Goal: Check status: Check status

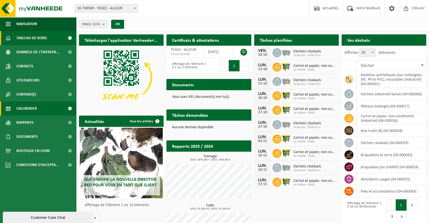
click at [36, 109] on span "Calendrier" at bounding box center [26, 108] width 21 height 14
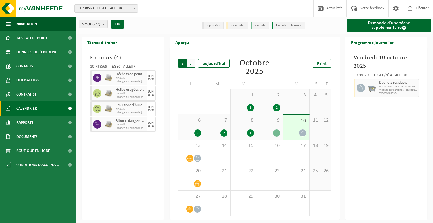
click at [189, 61] on span "Suivant" at bounding box center [191, 63] width 8 height 8
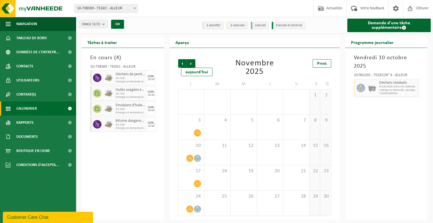
drag, startPoint x: 189, startPoint y: 61, endPoint x: 304, endPoint y: 53, distance: 115.3
click at [304, 53] on div "Précédent Suivant [DATE] [DATE] Print L M M J V S D 27 28 29 30 31 1 2 3 4 5 6 …" at bounding box center [255, 134] width 170 height 172
click at [182, 64] on span "Précédent" at bounding box center [182, 63] width 8 height 8
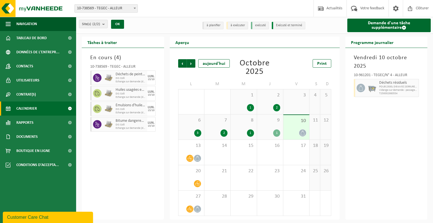
click at [303, 136] on span at bounding box center [302, 132] width 7 height 7
click at [303, 134] on icon at bounding box center [302, 133] width 5 height 5
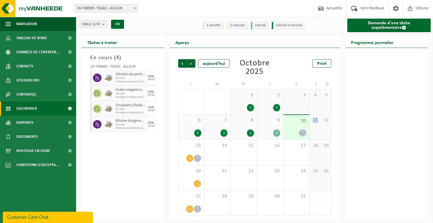
click at [303, 134] on icon at bounding box center [302, 133] width 5 height 5
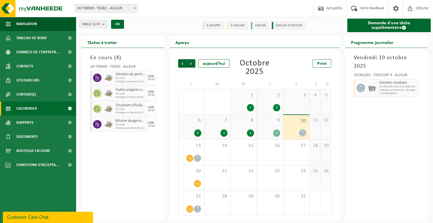
click at [384, 136] on div "Vendredi 10 octobre 2025 10-961201 - TEGEC/N° 4 - ALLEUR Déchets résiduels POUB…" at bounding box center [386, 134] width 82 height 172
click at [342, 135] on div "Aperçu Précédent Suivant aujourd'hui Octobre 2025 Print L M M J V S D 29 1 30 1…" at bounding box center [255, 128] width 176 height 183
click at [191, 158] on icon at bounding box center [189, 158] width 5 height 5
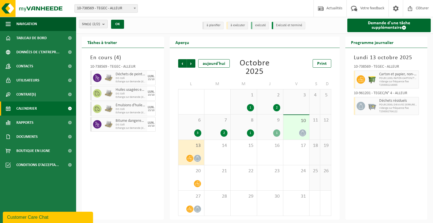
click at [376, 133] on div "Lundi 13 octobre 2025 10-738569 - TEGEC - ALLEUR Carton et papier, non-conditio…" at bounding box center [386, 134] width 82 height 172
click at [188, 160] on icon at bounding box center [189, 158] width 5 height 5
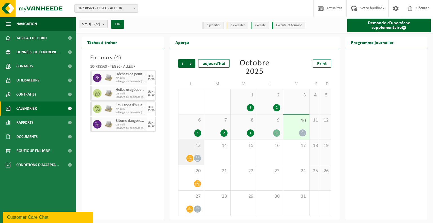
click at [189, 158] on icon at bounding box center [189, 158] width 5 height 5
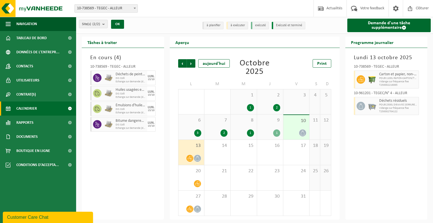
click at [362, 80] on icon at bounding box center [360, 79] width 5 height 5
click at [325, 205] on div "2" at bounding box center [325, 203] width 10 height 25
